Goal: Check status

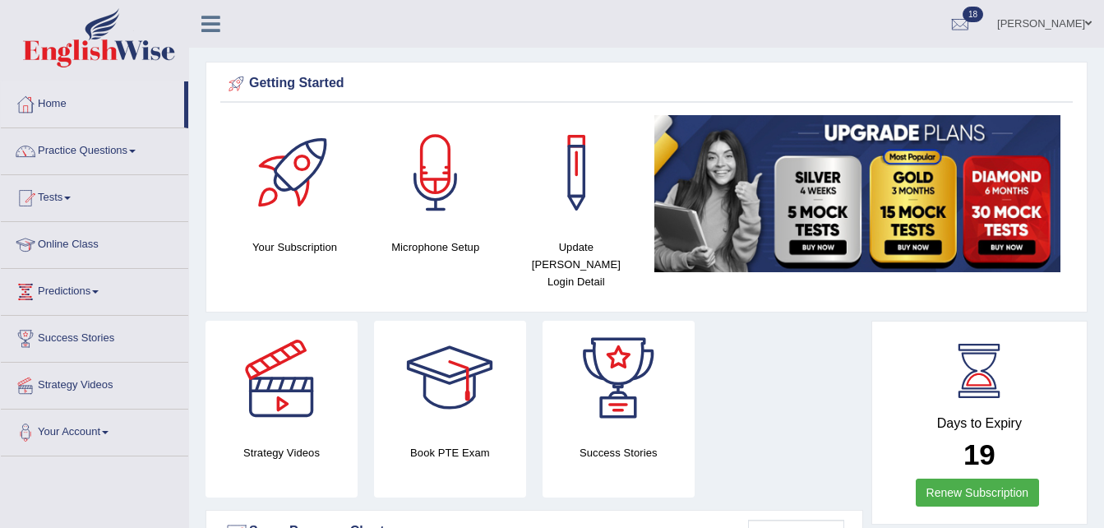
drag, startPoint x: 0, startPoint y: 0, endPoint x: 61, endPoint y: 247, distance: 254.0
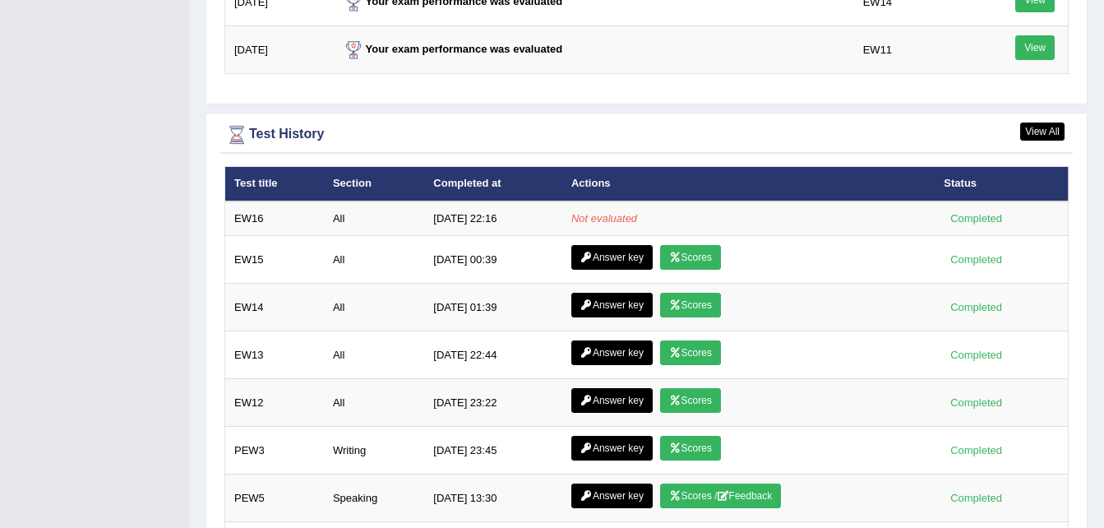
scroll to position [2194, 0]
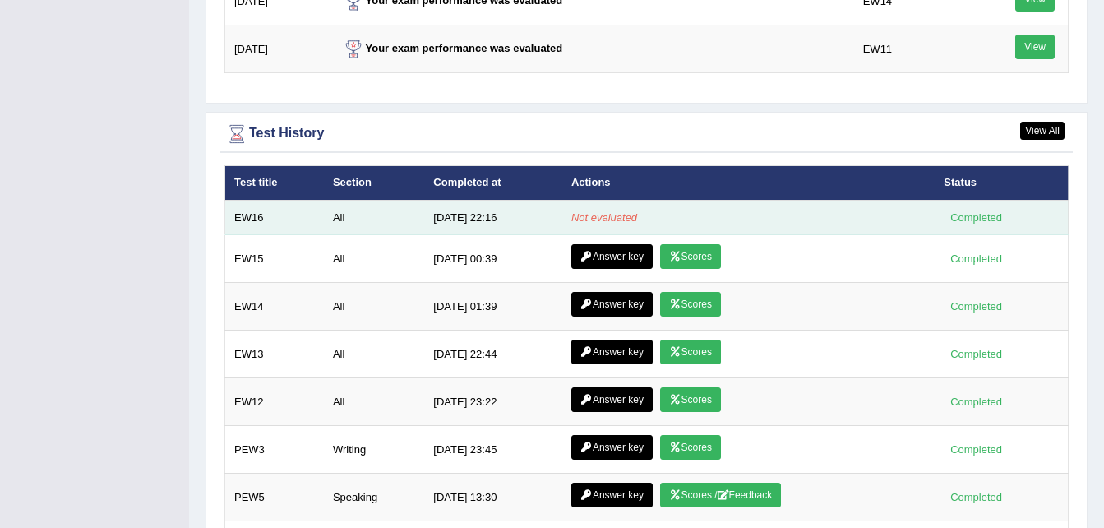
click at [592, 211] on em "Not evaluated" at bounding box center [604, 217] width 66 height 12
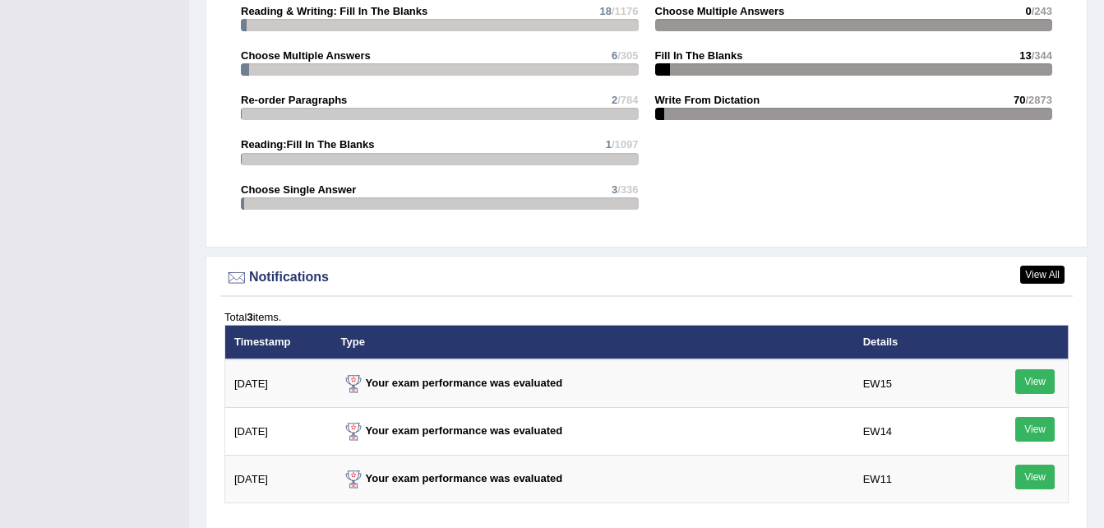
scroll to position [2297, 0]
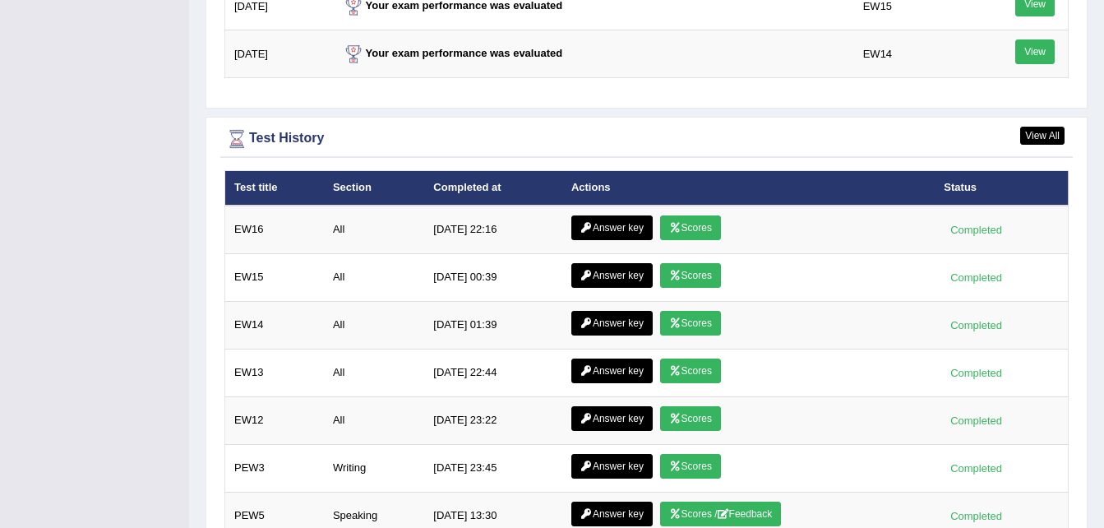
scroll to position [2190, 0]
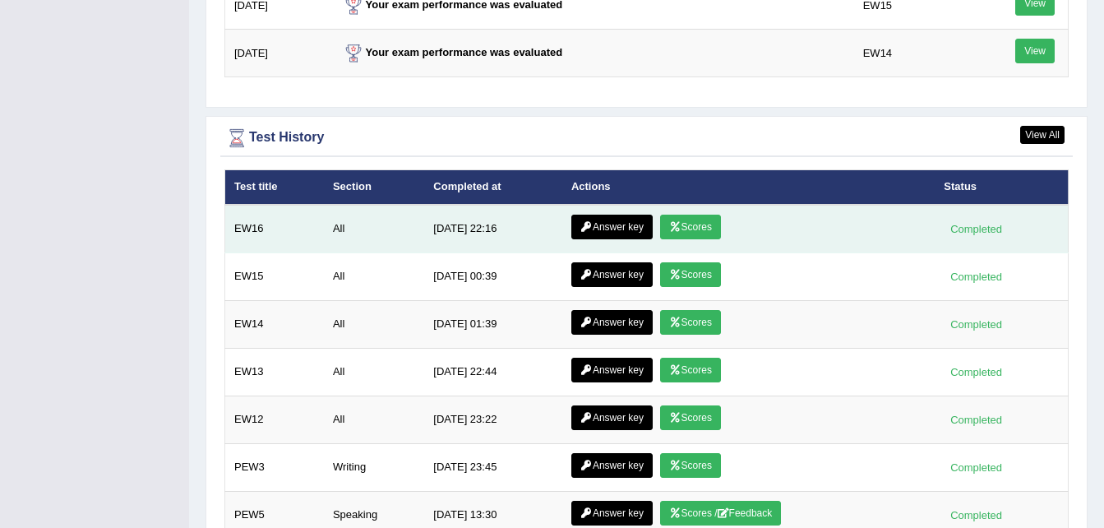
click at [704, 215] on link "Scores" at bounding box center [690, 227] width 61 height 25
